Goal: Transaction & Acquisition: Purchase product/service

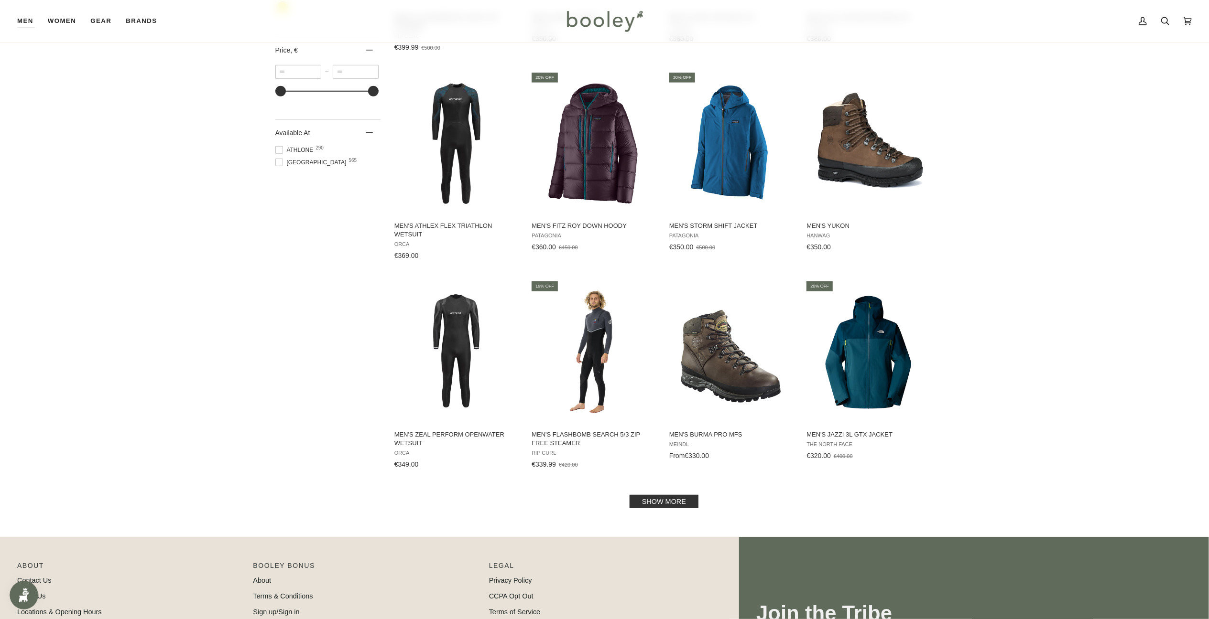
scroll to position [746, 0]
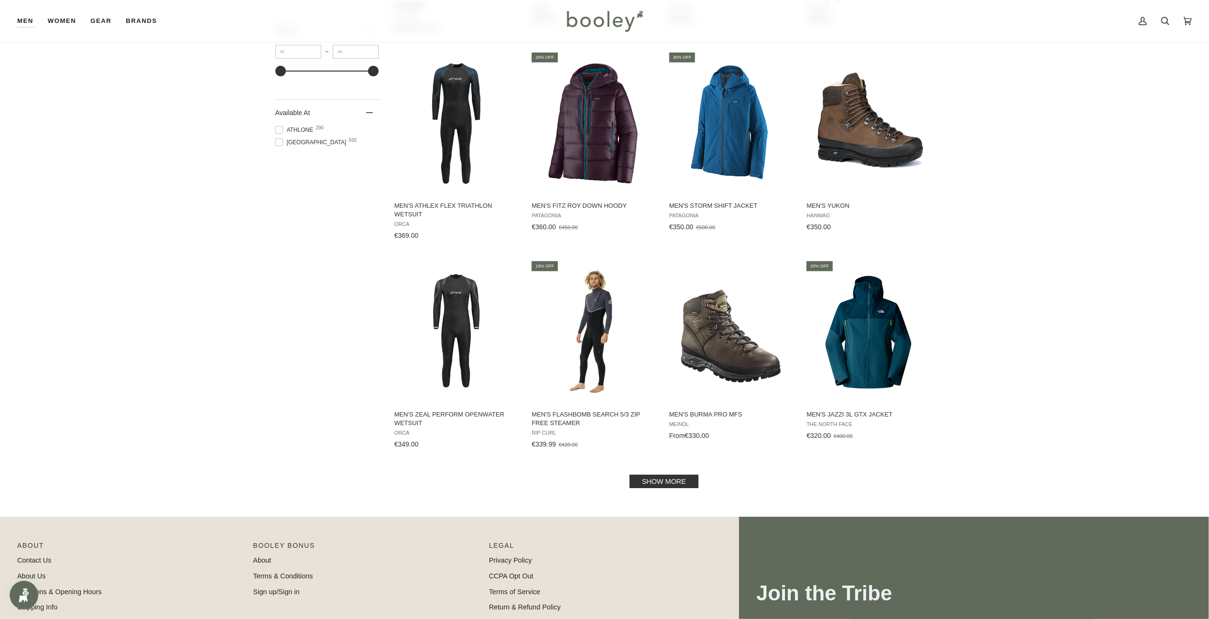
click at [648, 486] on link "Show more" at bounding box center [663, 481] width 69 height 13
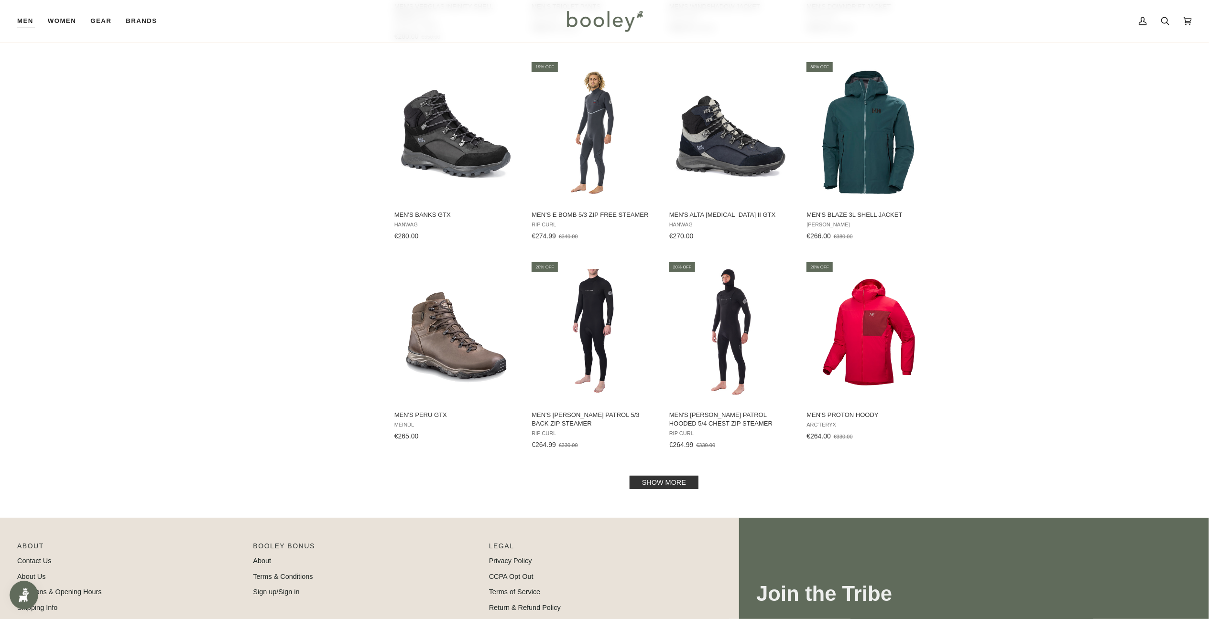
scroll to position [1828, 0]
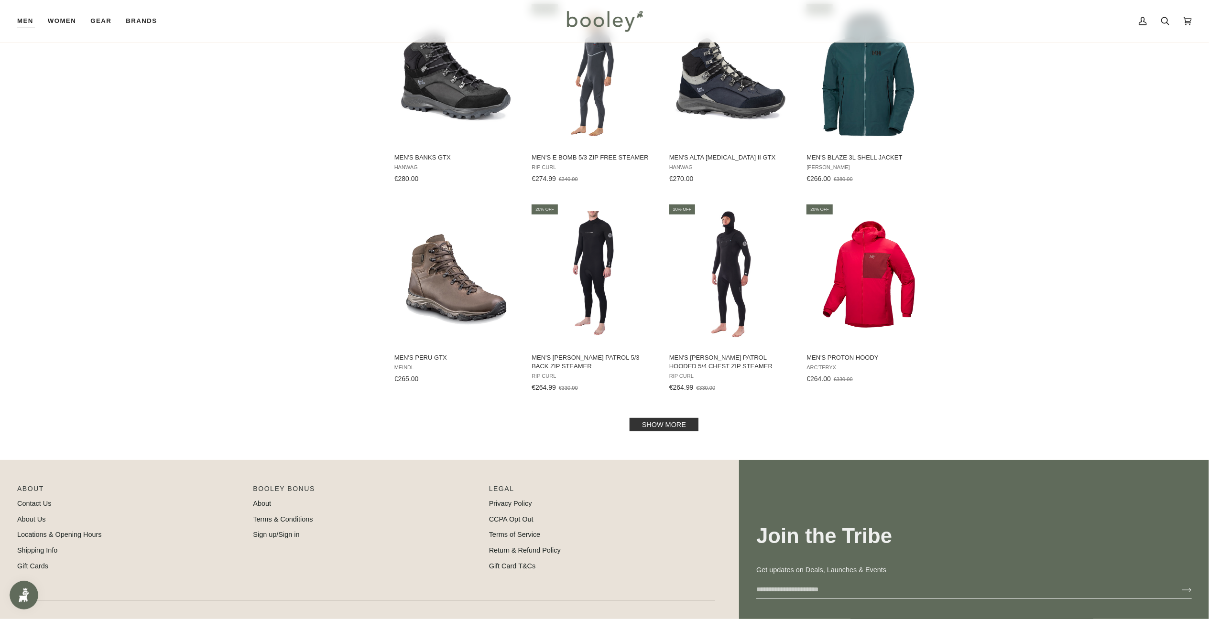
click at [670, 424] on link "Show more" at bounding box center [663, 424] width 69 height 13
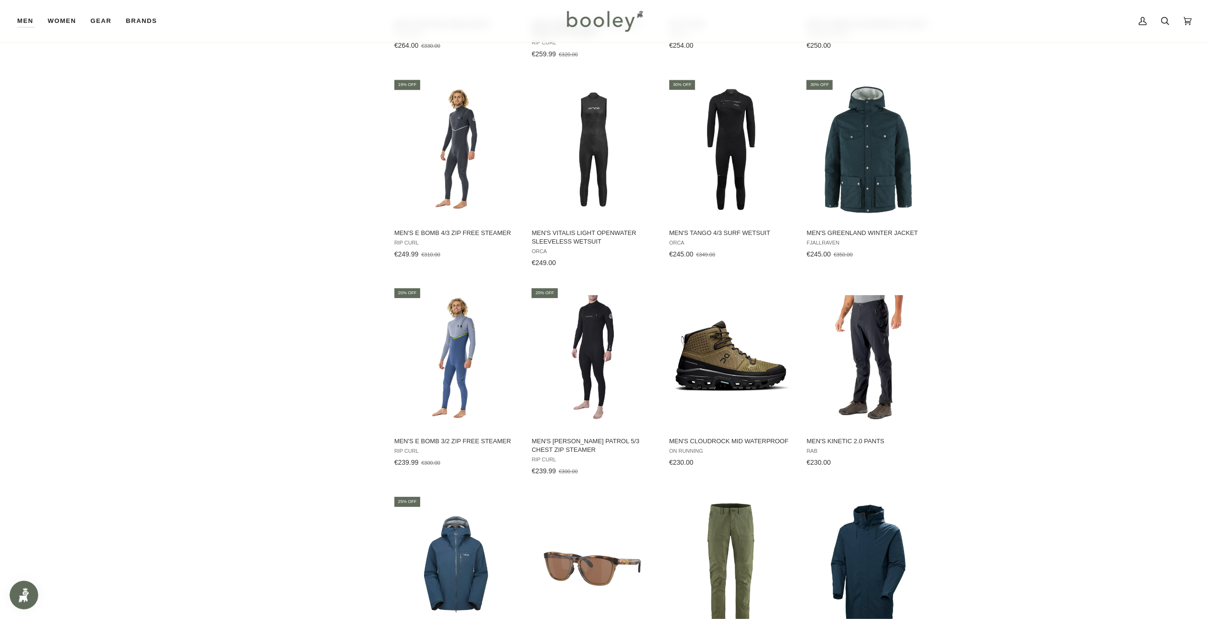
scroll to position [2912, 0]
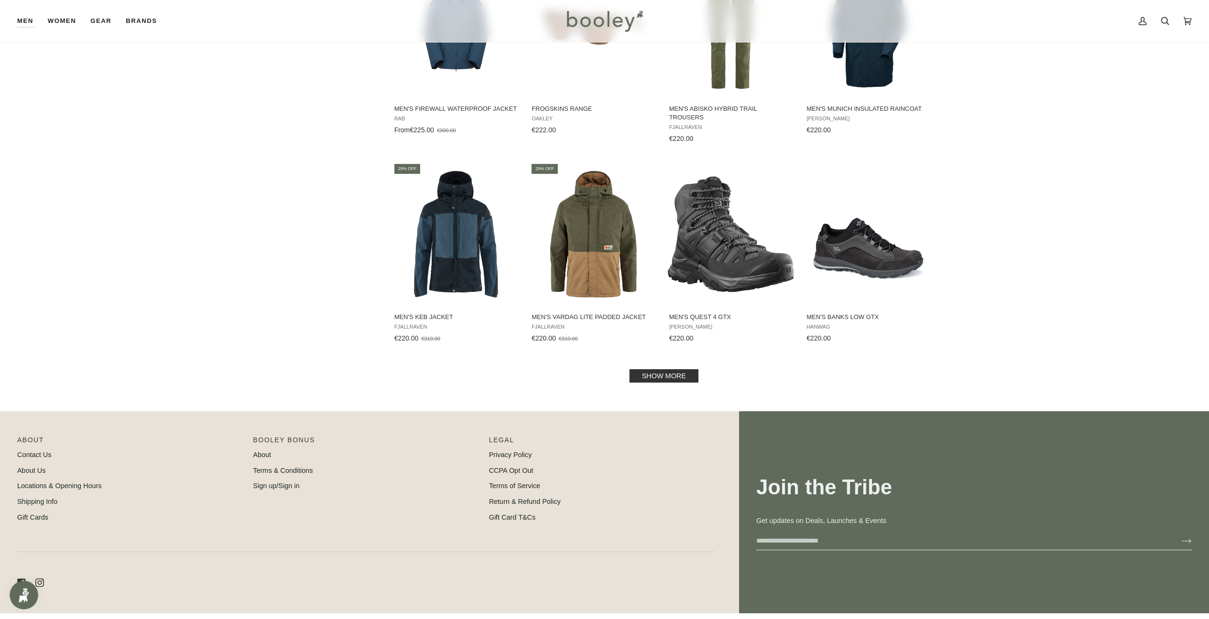
click at [675, 379] on link "Show more" at bounding box center [663, 375] width 69 height 13
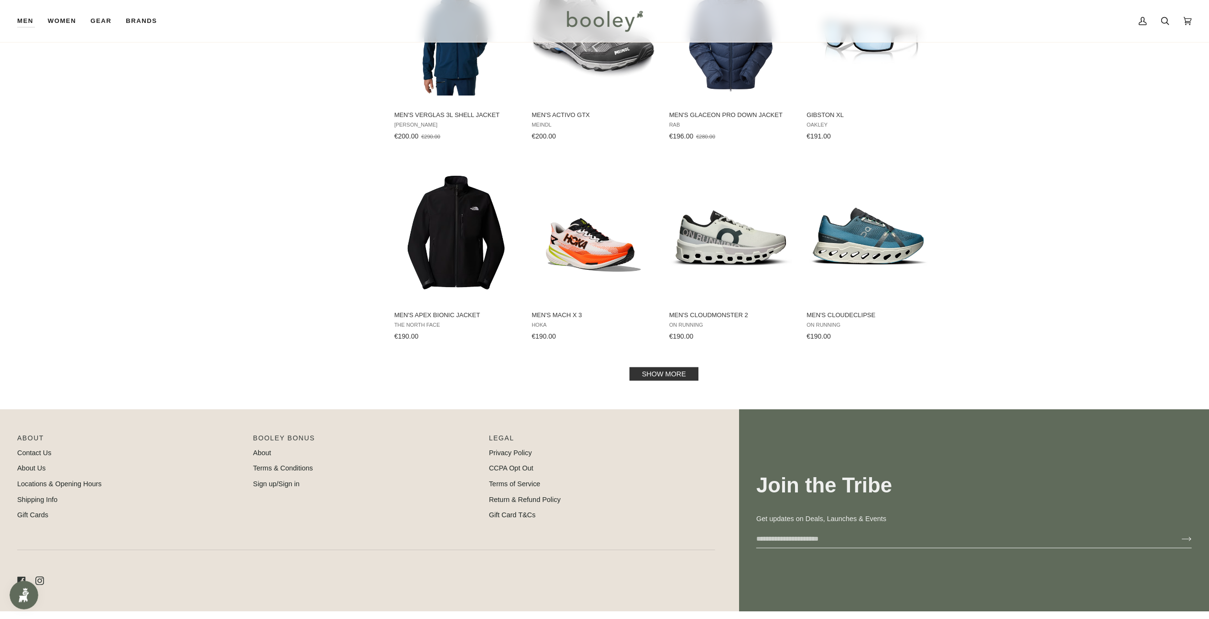
scroll to position [3957, 0]
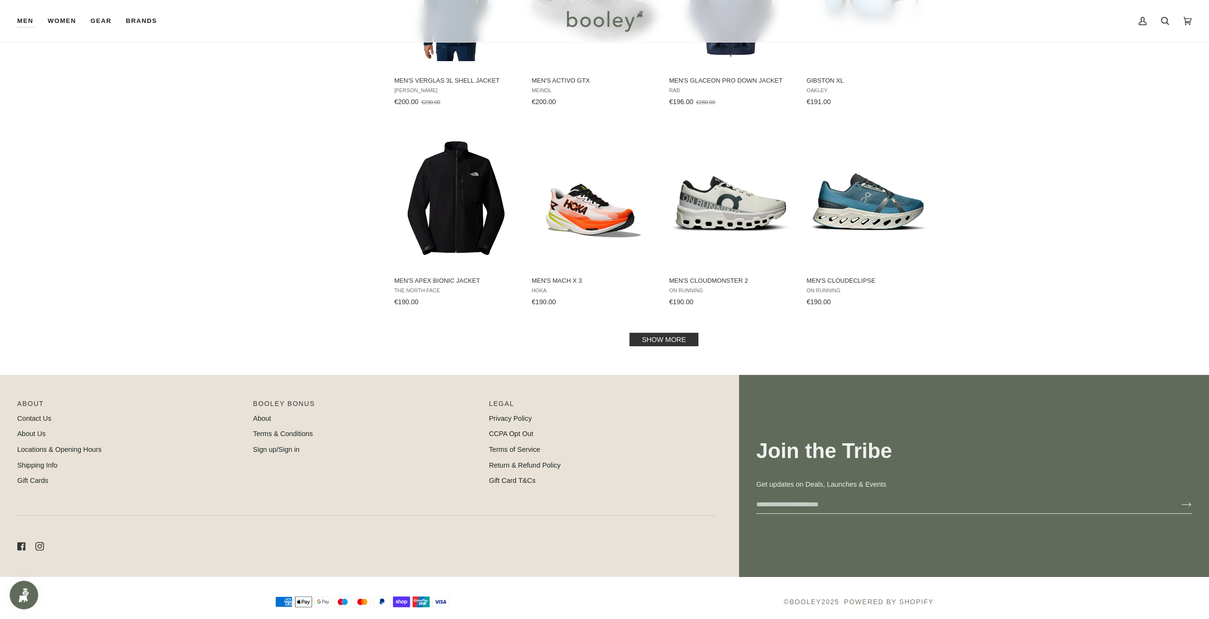
click at [668, 333] on link "Show more" at bounding box center [663, 339] width 69 height 13
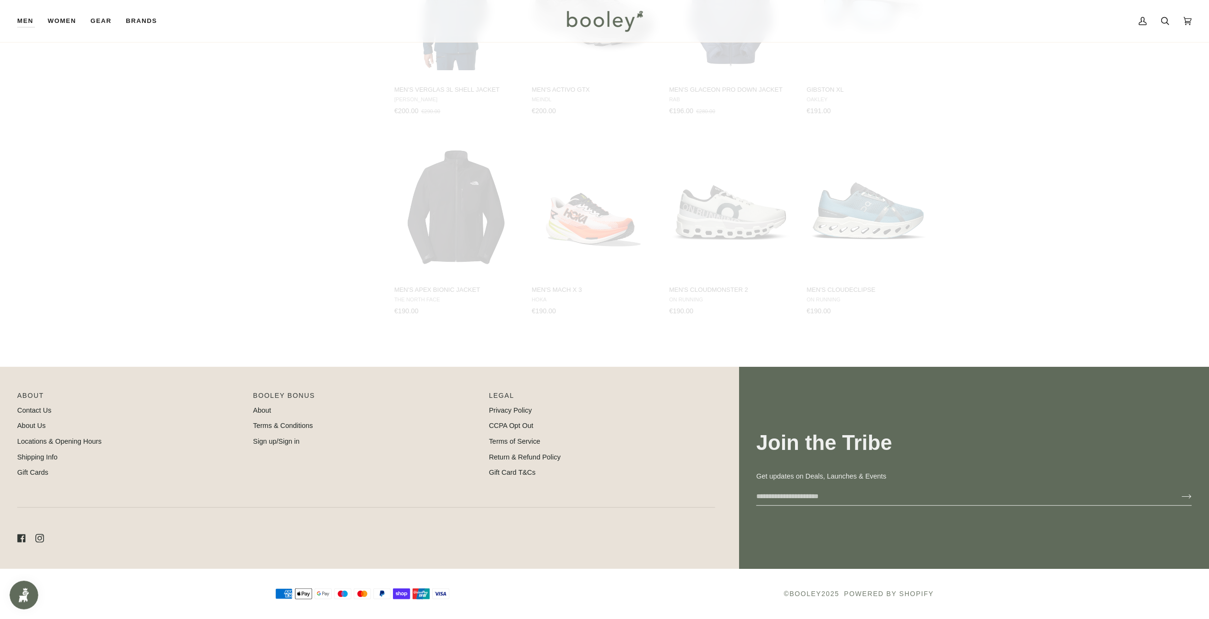
scroll to position [3940, 0]
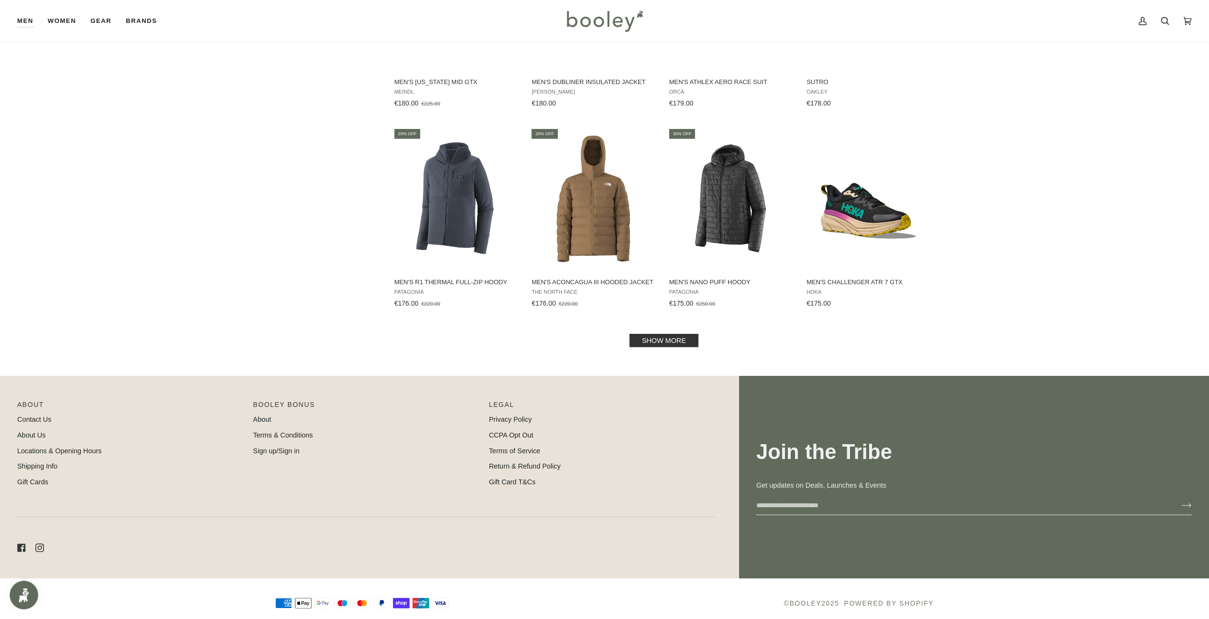
scroll to position [4965, 0]
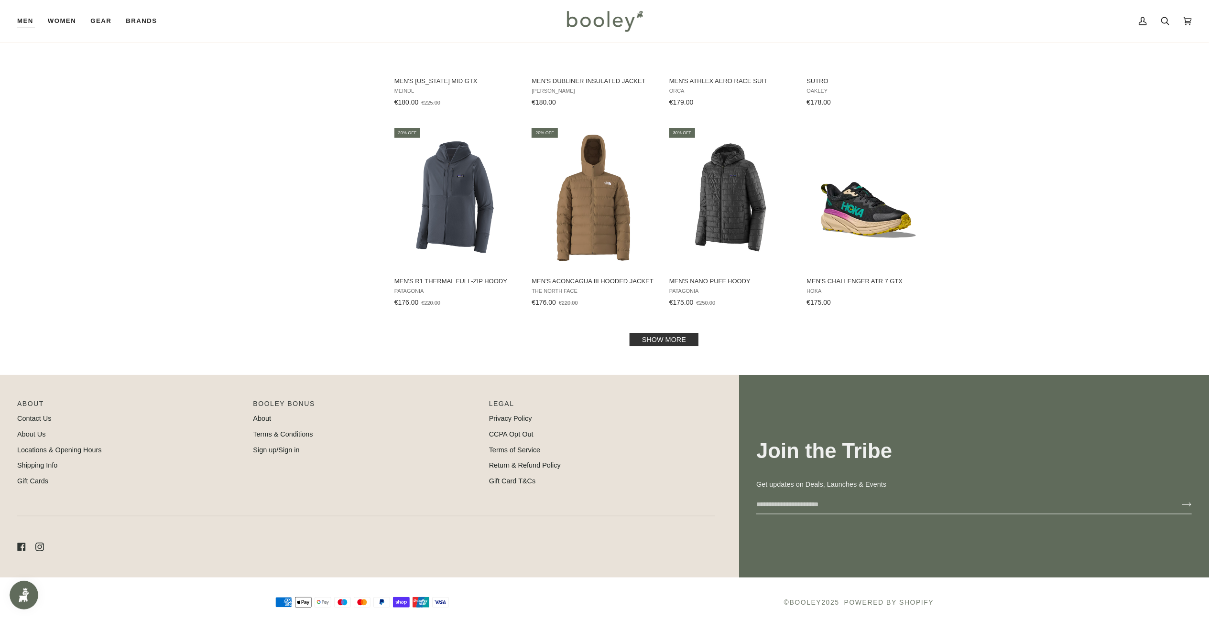
click at [668, 333] on link "Show more" at bounding box center [663, 339] width 69 height 13
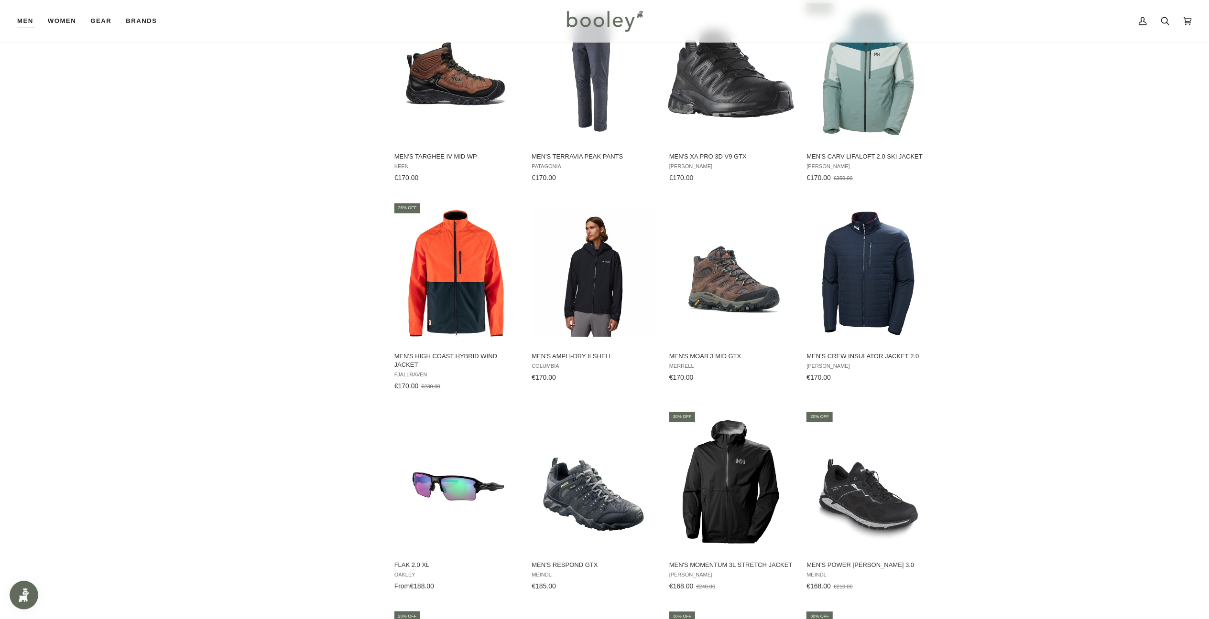
scroll to position [5974, 0]
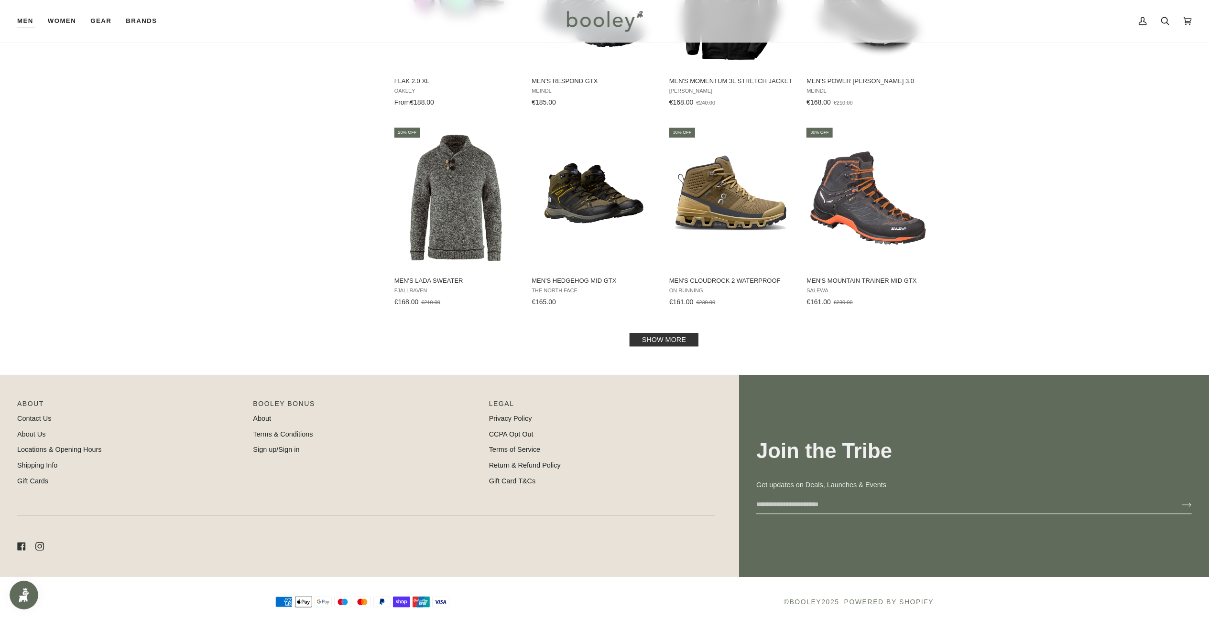
click at [668, 333] on link "Show more" at bounding box center [663, 339] width 69 height 13
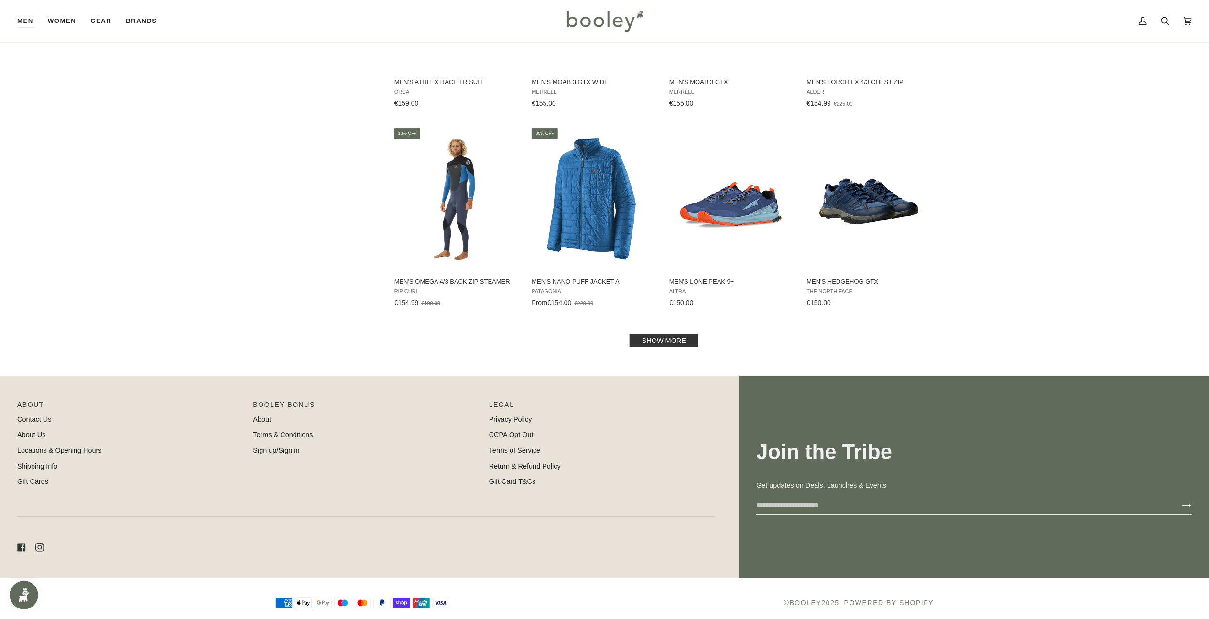
scroll to position [6991, 0]
click at [668, 334] on link "Show more" at bounding box center [663, 340] width 69 height 13
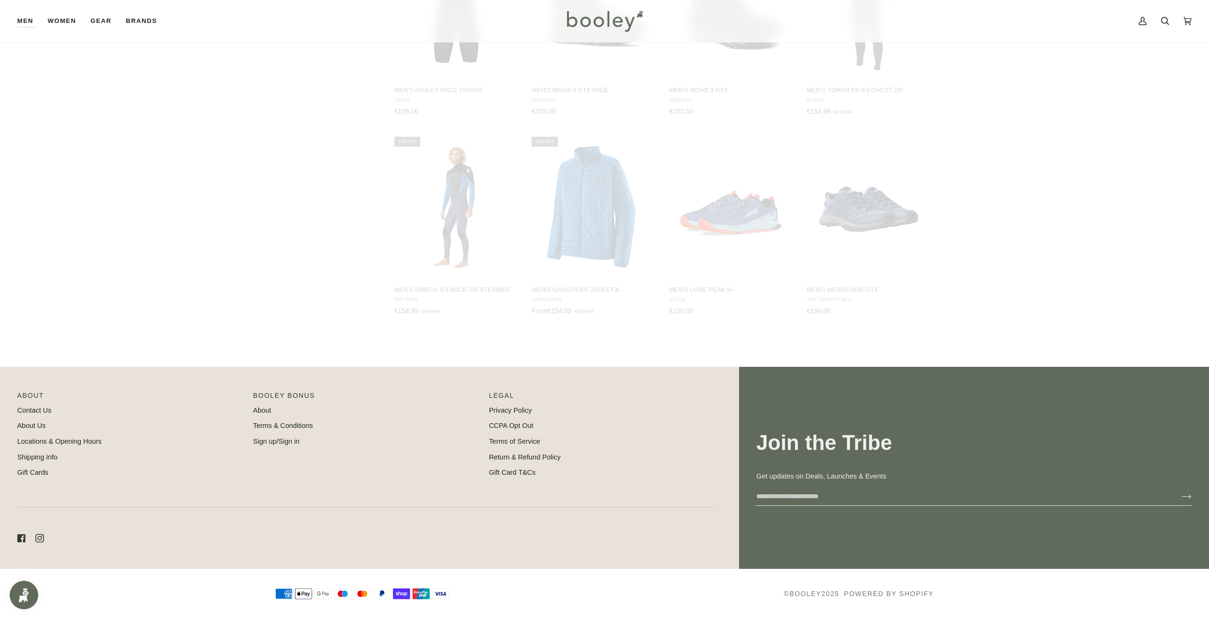
scroll to position [6974, 0]
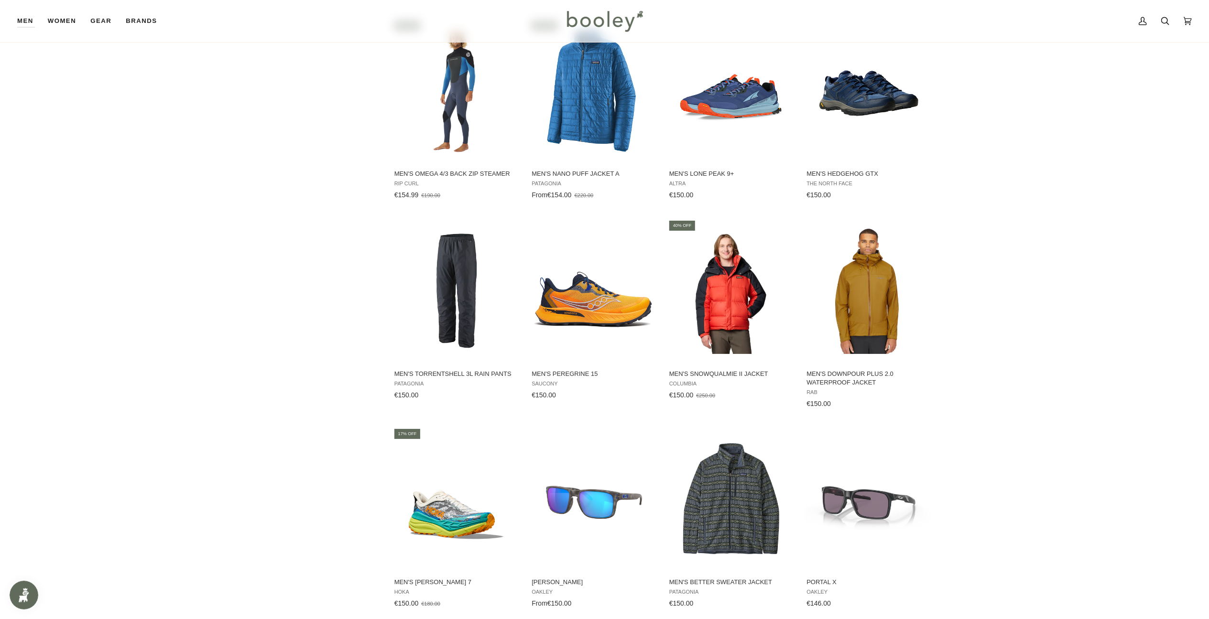
scroll to position [7102, 0]
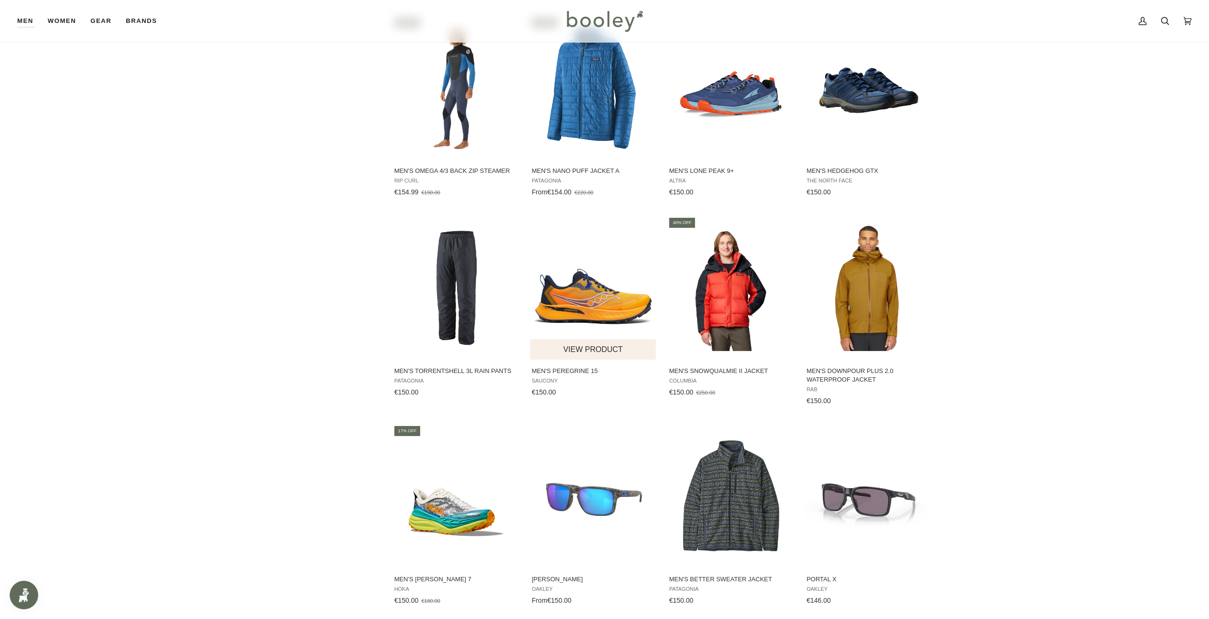
click at [614, 286] on img "Men's Peregrine 15" at bounding box center [593, 288] width 127 height 127
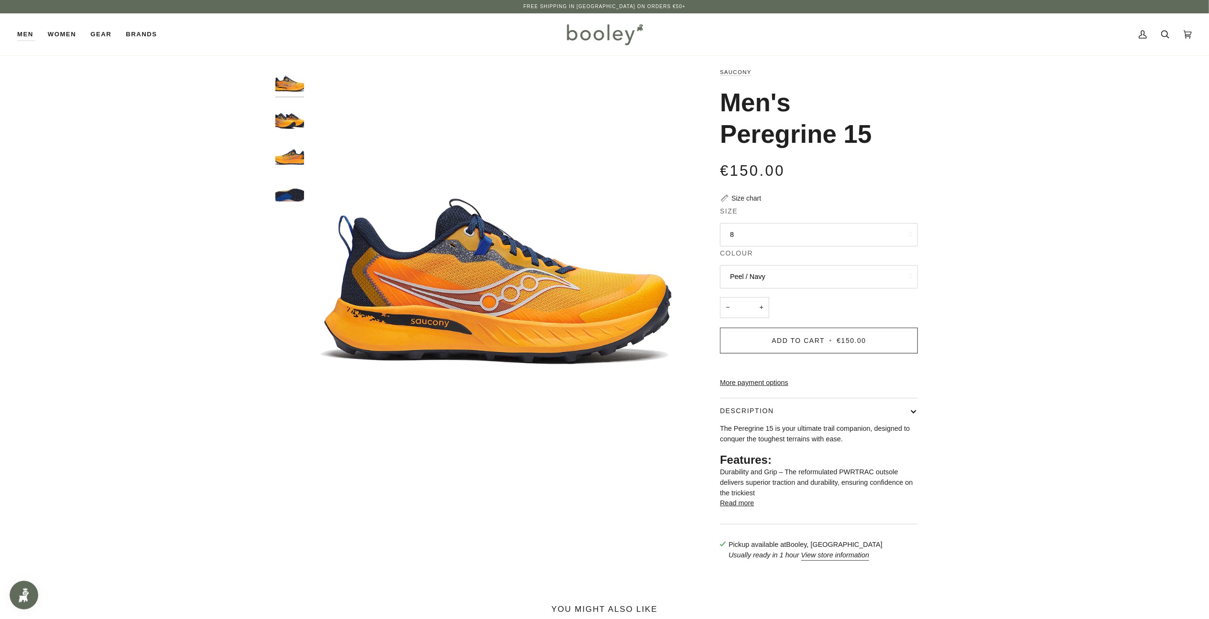
click at [286, 190] on img "Saucony Men's Peregrine 15 Peel / Navy - Booley Galway" at bounding box center [289, 191] width 29 height 29
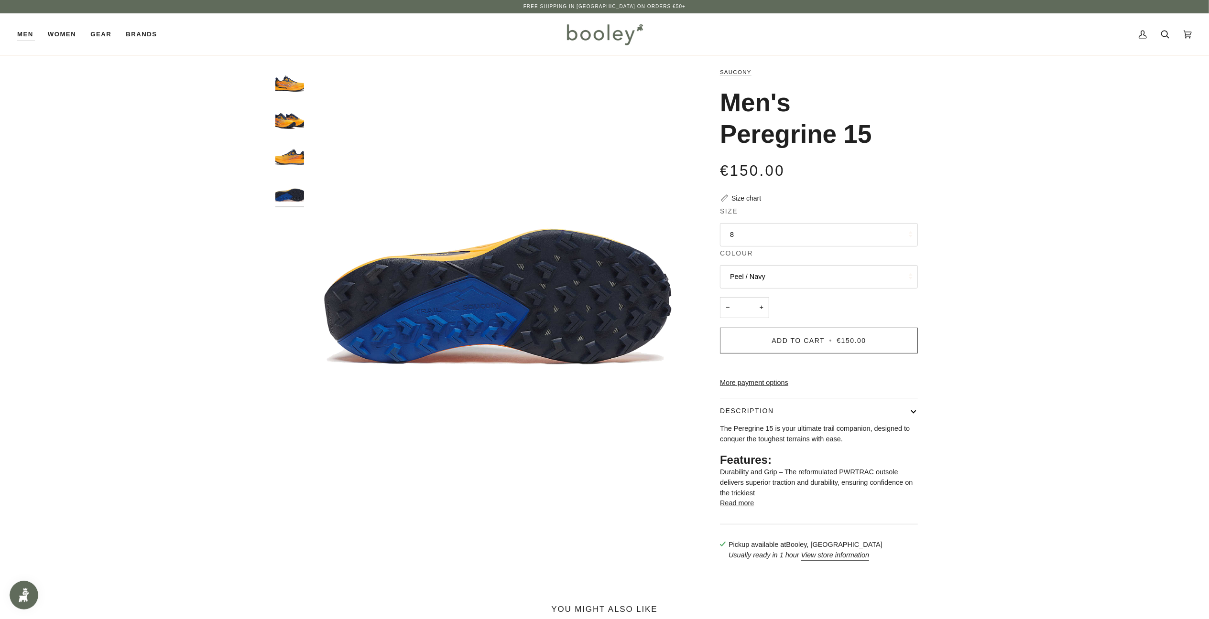
click at [930, 471] on div "Saucony Men's Peregrine 15 €150.00 Sale • Save Size chart Size 8 8" at bounding box center [810, 318] width 247 height 503
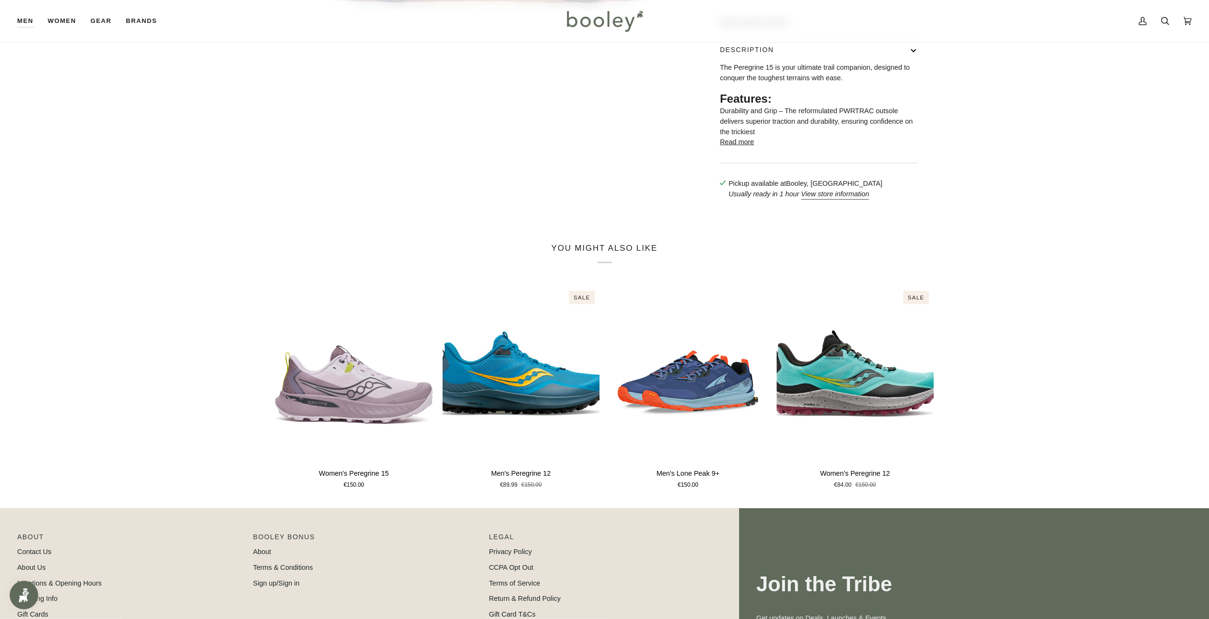
scroll to position [519, 0]
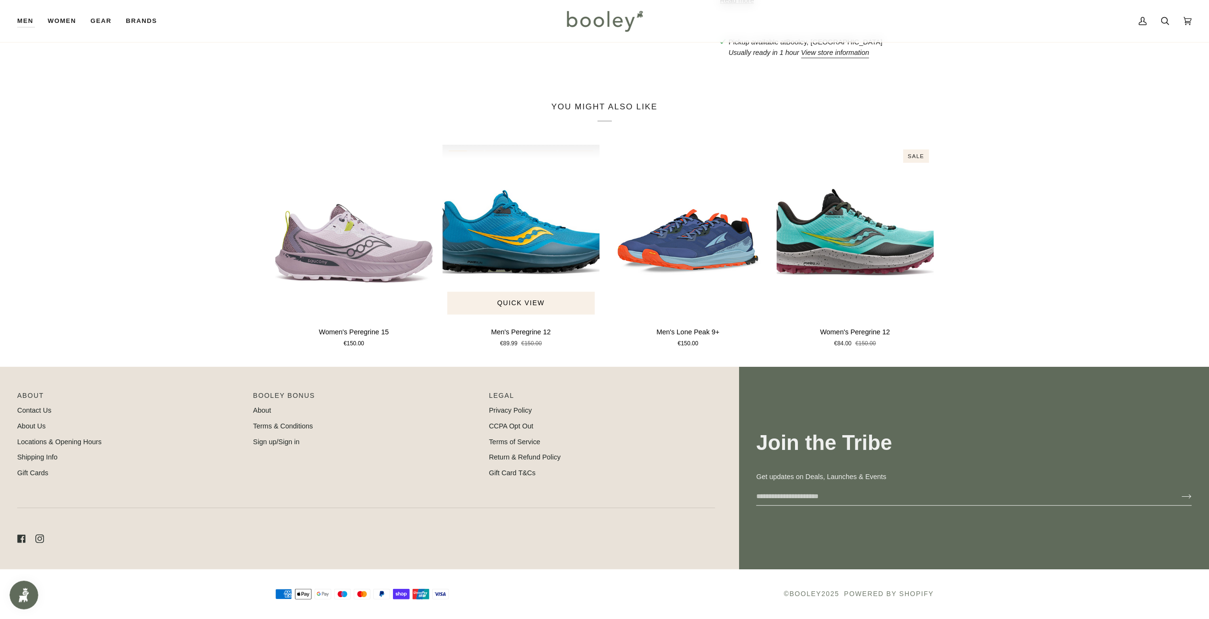
click at [519, 226] on img "Men's Peregrine 12" at bounding box center [521, 232] width 158 height 175
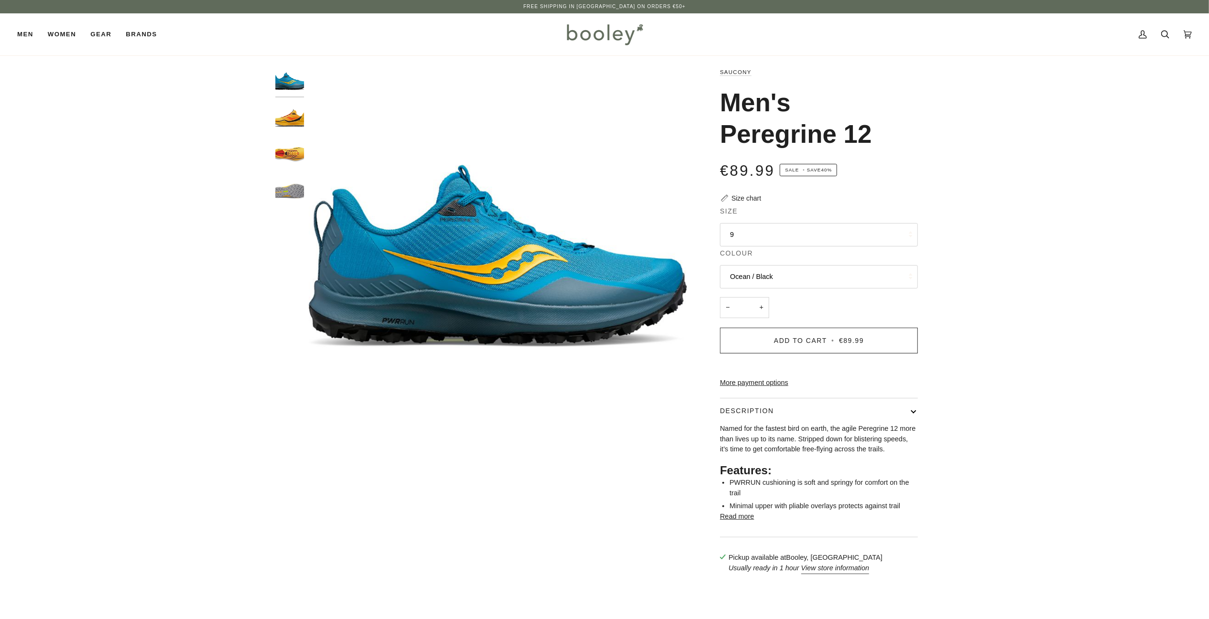
click at [803, 236] on button "9" at bounding box center [819, 234] width 198 height 23
click at [984, 278] on div "Zoom Zoom" at bounding box center [604, 325] width 1209 height 517
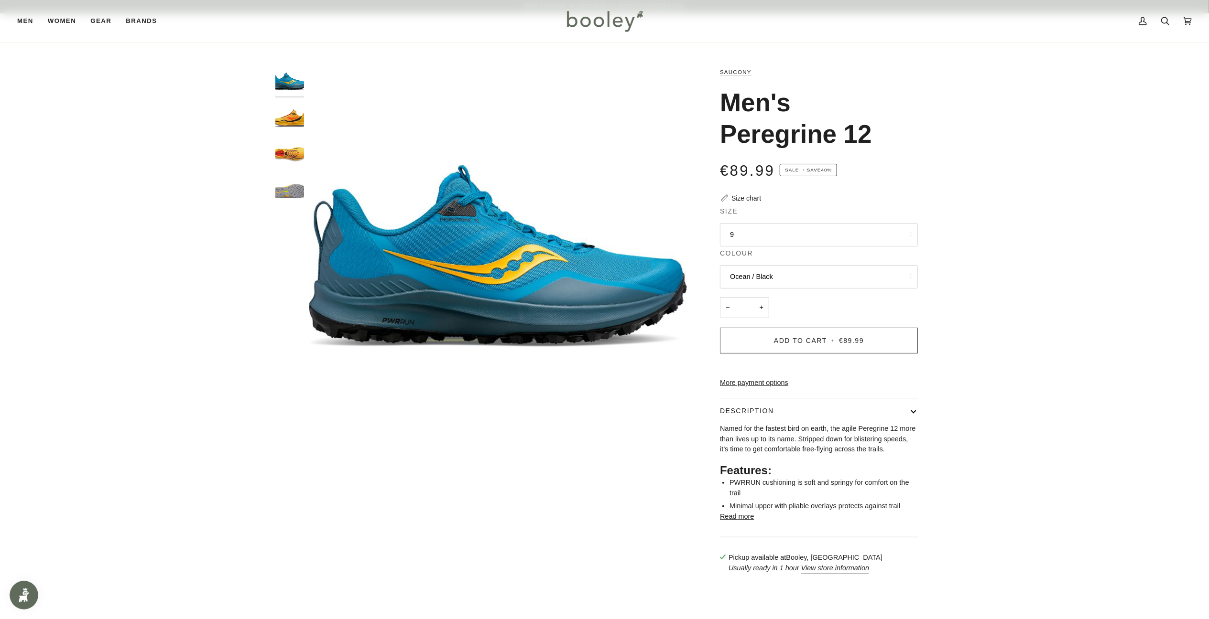
scroll to position [532, 0]
